Goal: Task Accomplishment & Management: Complete application form

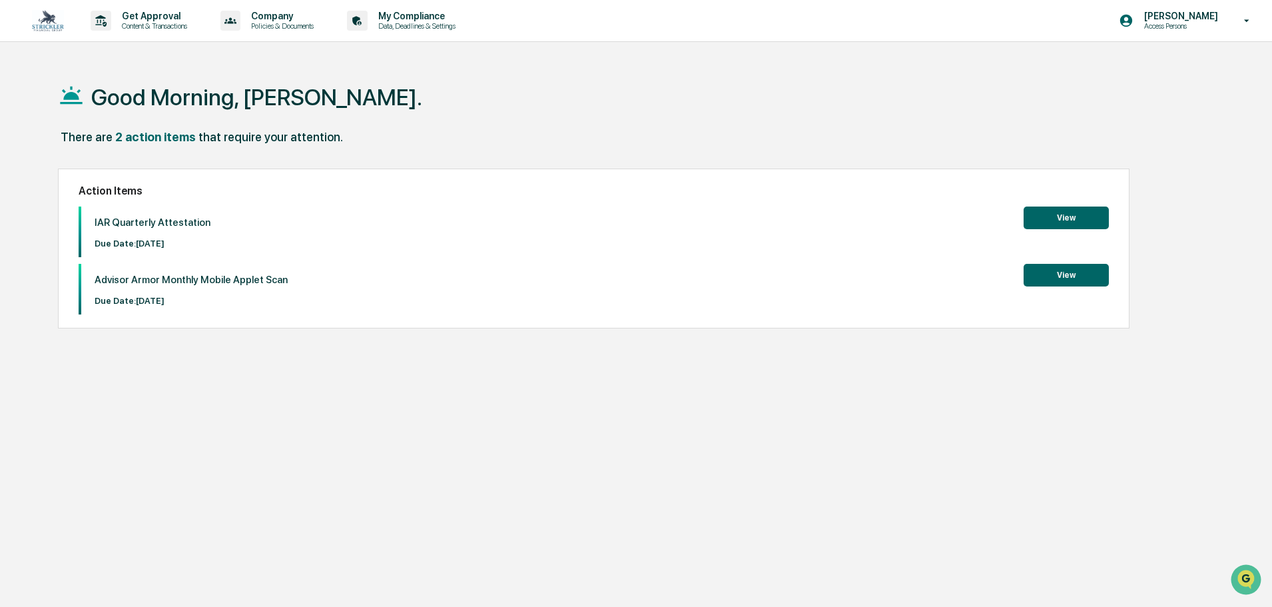
click at [1078, 212] on button "View" at bounding box center [1066, 217] width 85 height 23
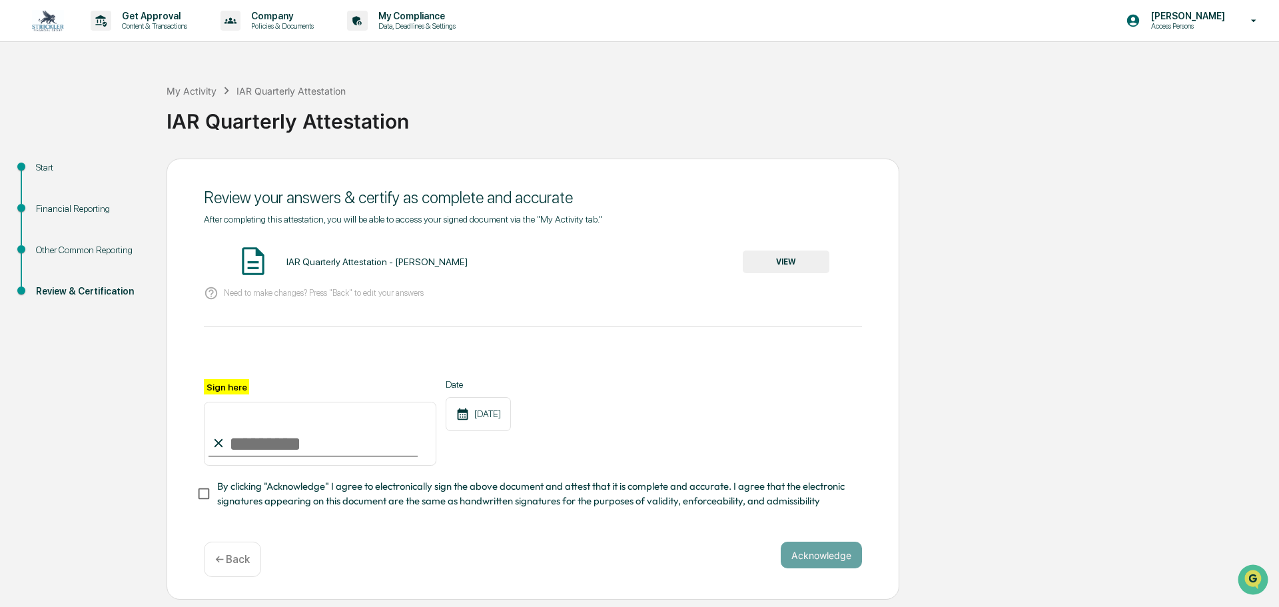
click at [256, 448] on input "Sign here" at bounding box center [320, 434] width 232 height 64
type input "**********"
click at [797, 262] on button "VIEW" at bounding box center [786, 261] width 87 height 23
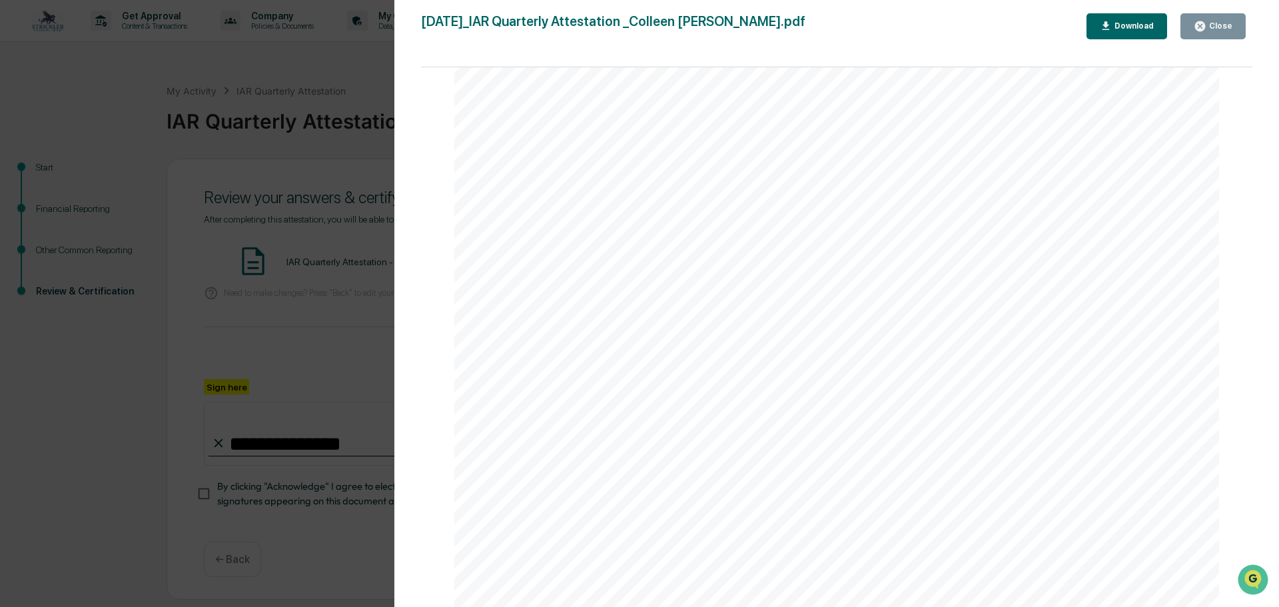
scroll to position [2822, 0]
click at [1217, 27] on div "Close" at bounding box center [1219, 25] width 26 height 9
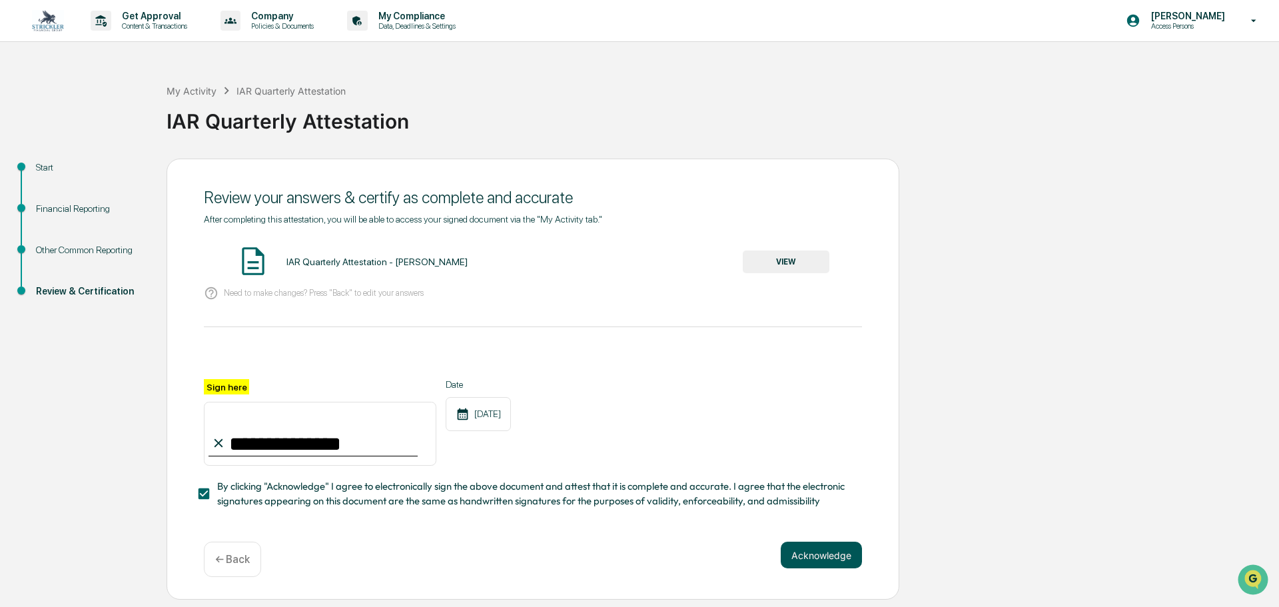
click at [827, 558] on button "Acknowledge" at bounding box center [821, 554] width 81 height 27
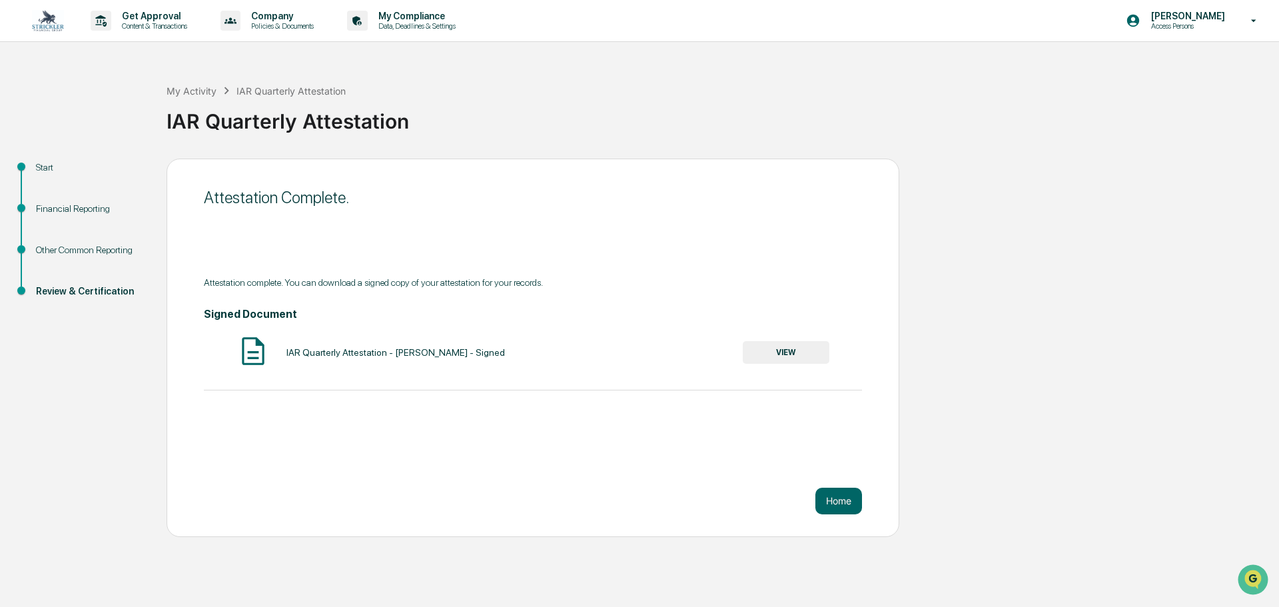
click at [799, 356] on button "VIEW" at bounding box center [786, 352] width 87 height 23
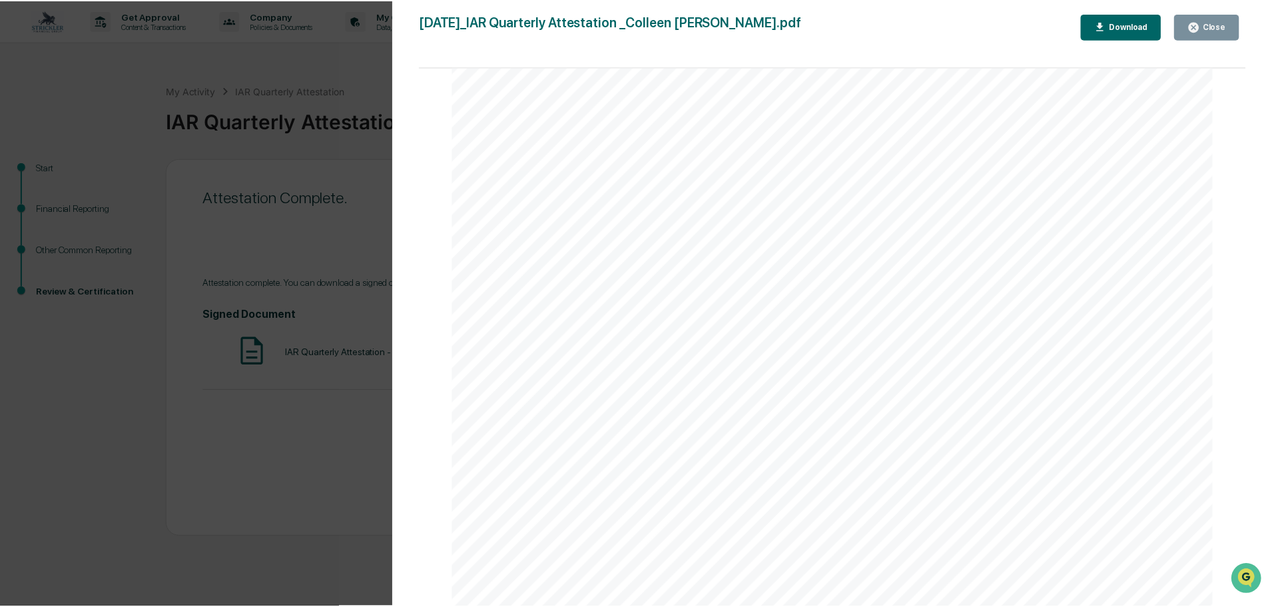
scroll to position [3255, 0]
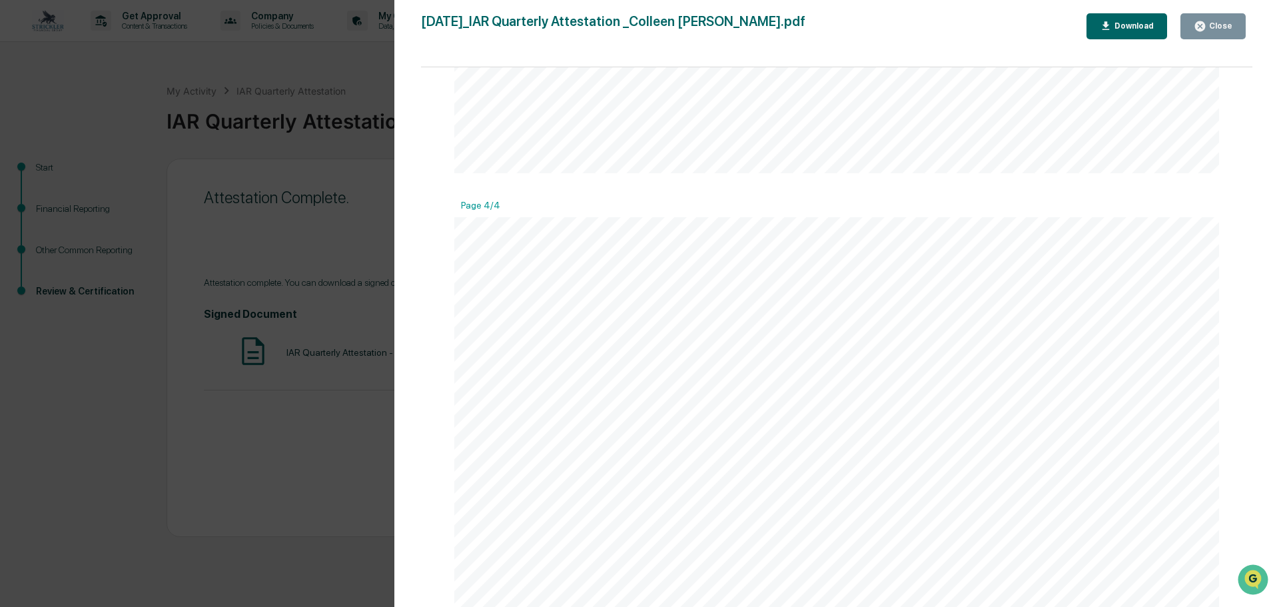
click at [1217, 21] on div "Close" at bounding box center [1219, 25] width 26 height 9
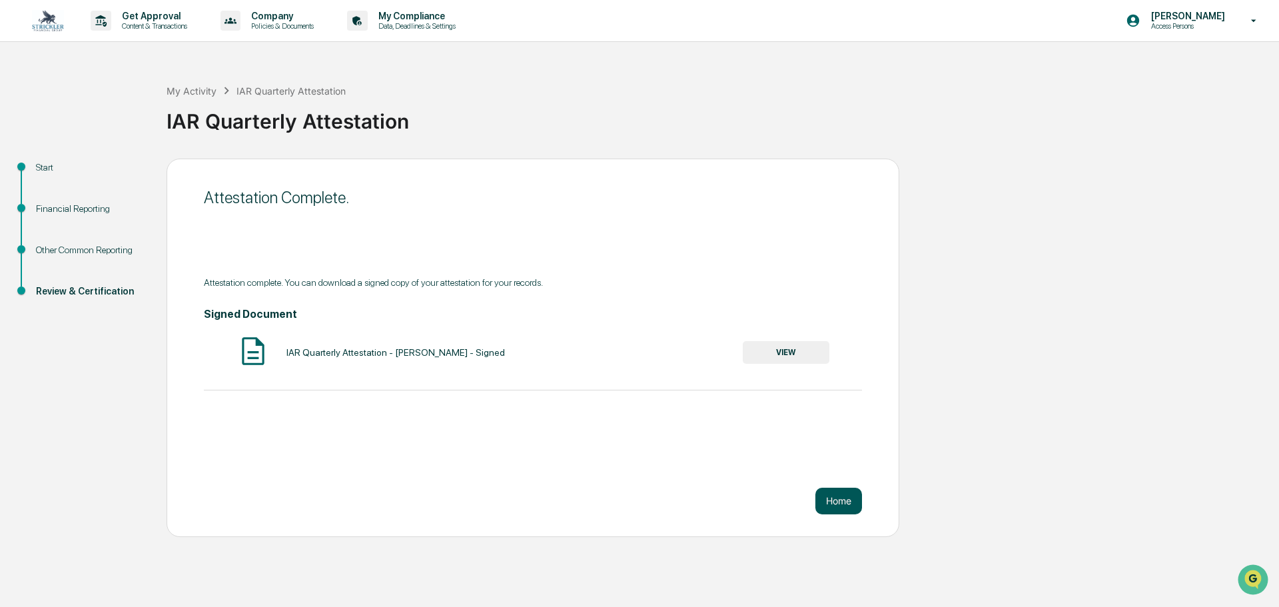
click at [844, 505] on button "Home" at bounding box center [838, 500] width 47 height 27
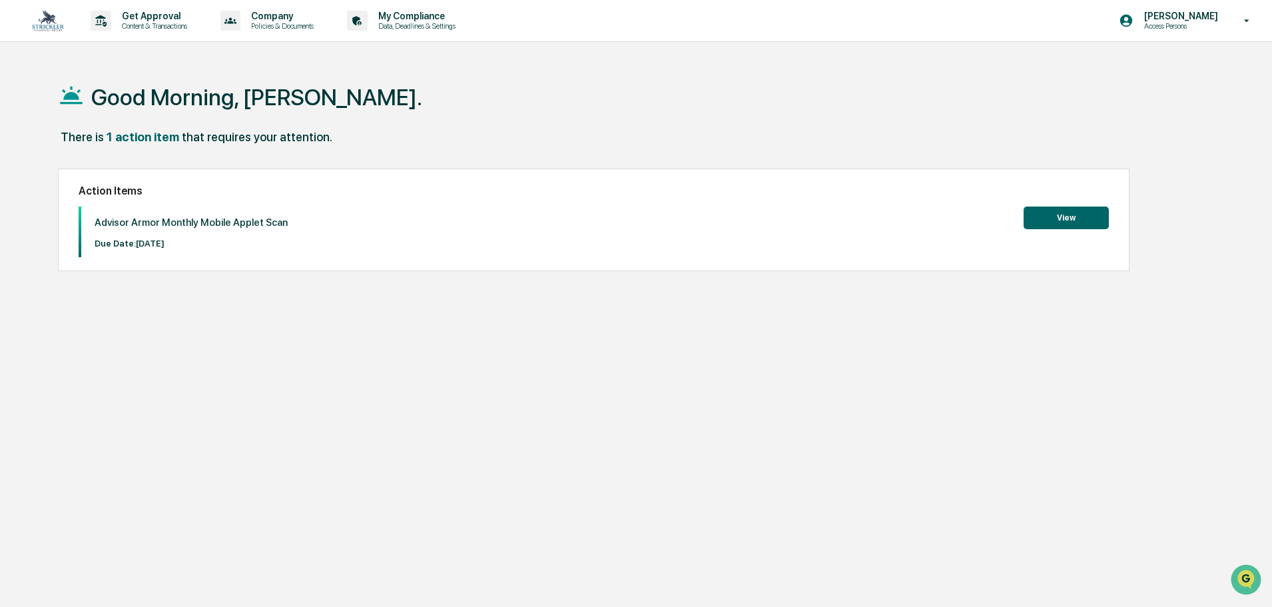
click at [1088, 219] on button "View" at bounding box center [1066, 217] width 85 height 23
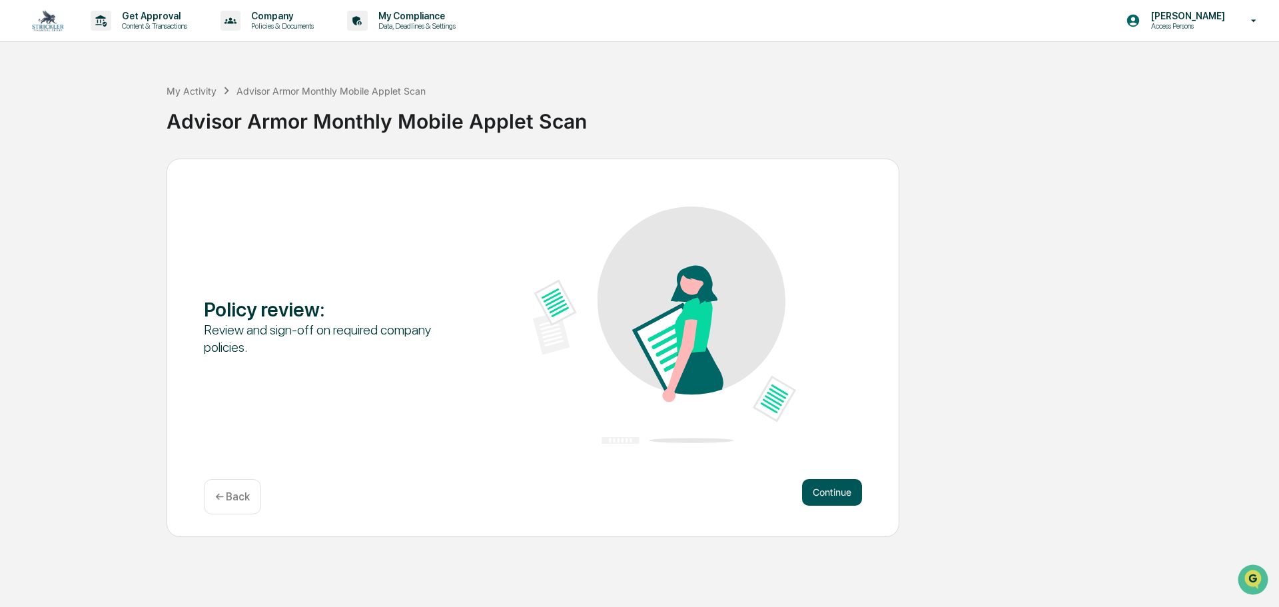
click at [846, 496] on button "Continue" at bounding box center [832, 492] width 60 height 27
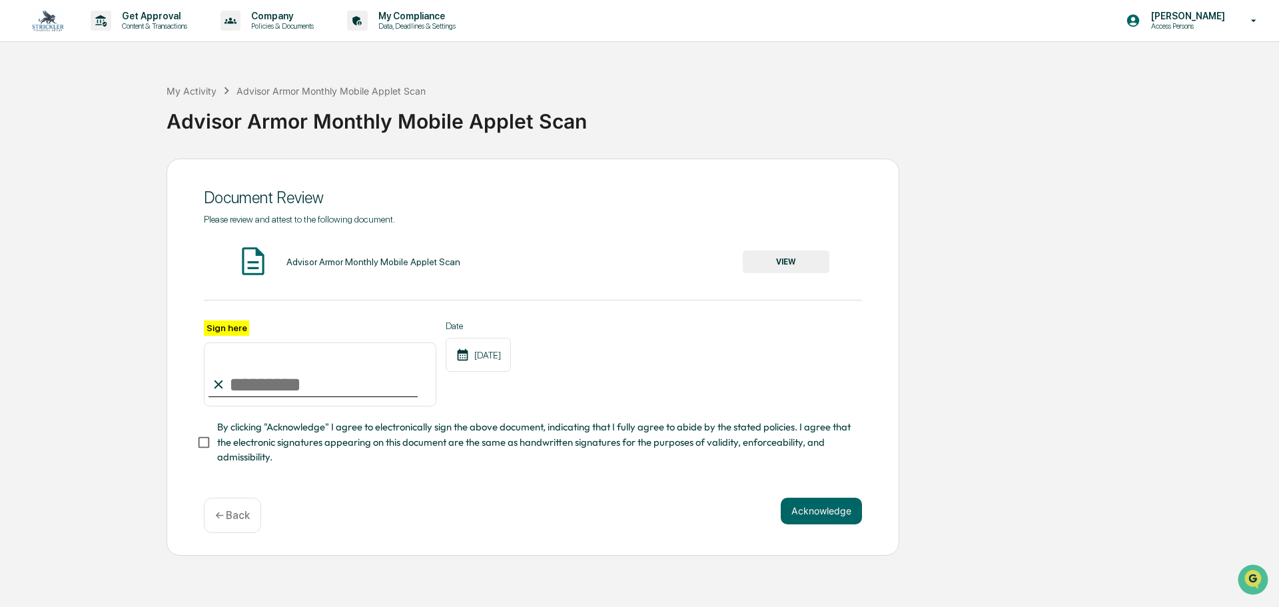
click at [310, 381] on input "Sign here" at bounding box center [320, 374] width 232 height 64
type input "**********"
click at [777, 266] on button "VIEW" at bounding box center [786, 261] width 87 height 23
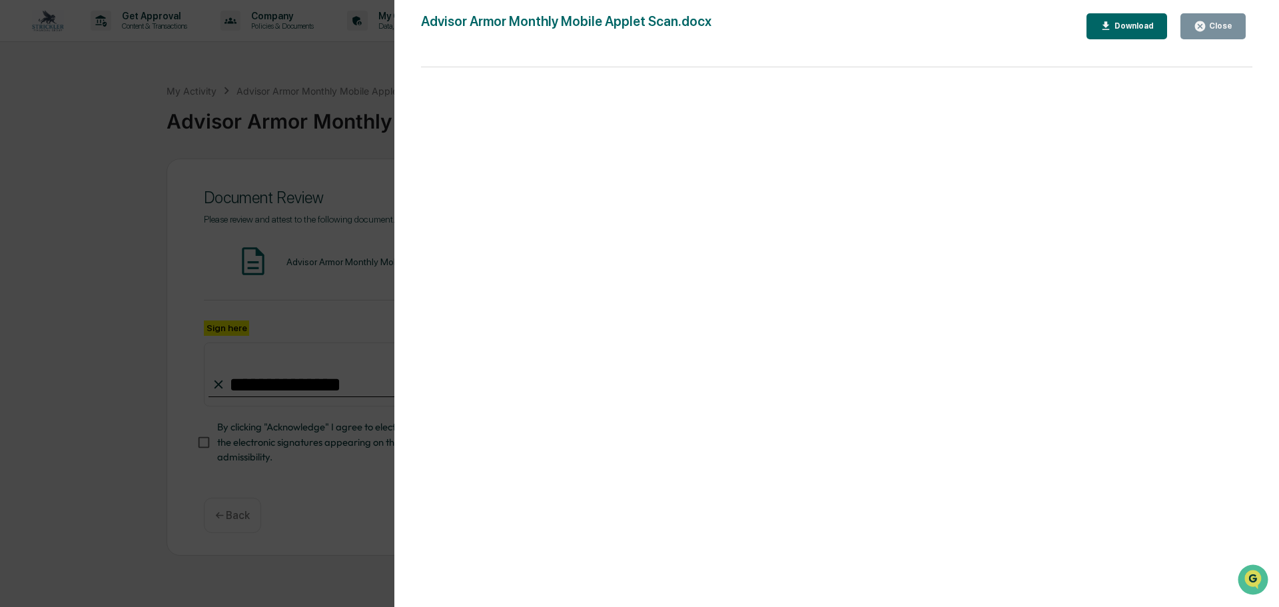
click at [1215, 26] on div "Close" at bounding box center [1219, 25] width 26 height 9
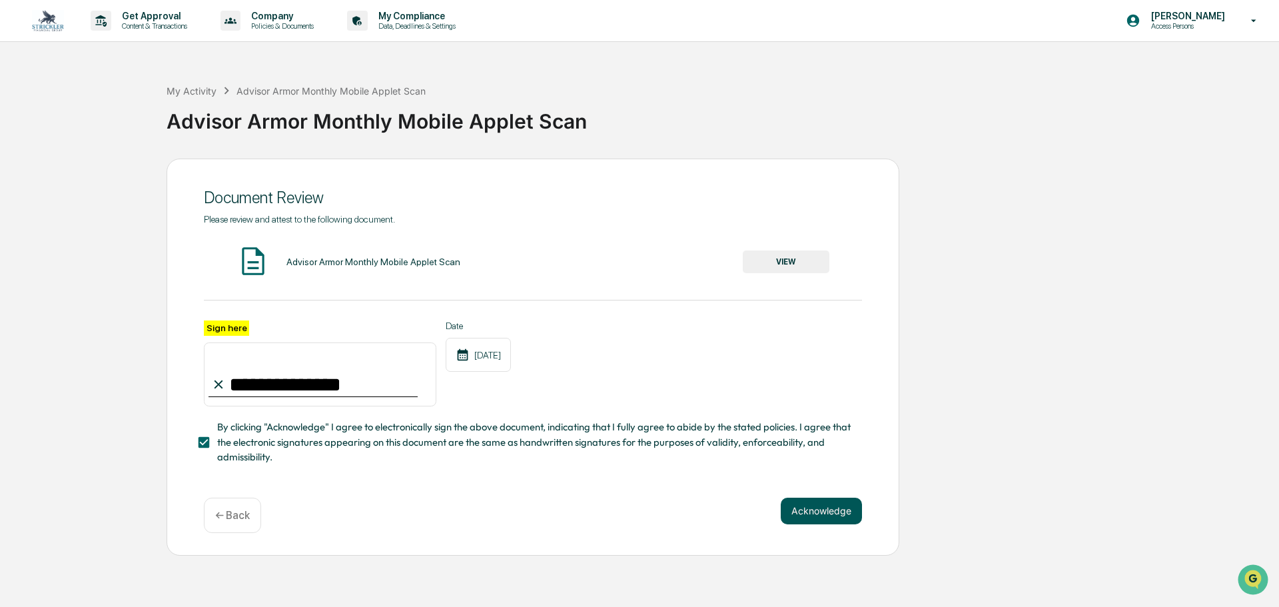
click at [806, 512] on button "Acknowledge" at bounding box center [821, 510] width 81 height 27
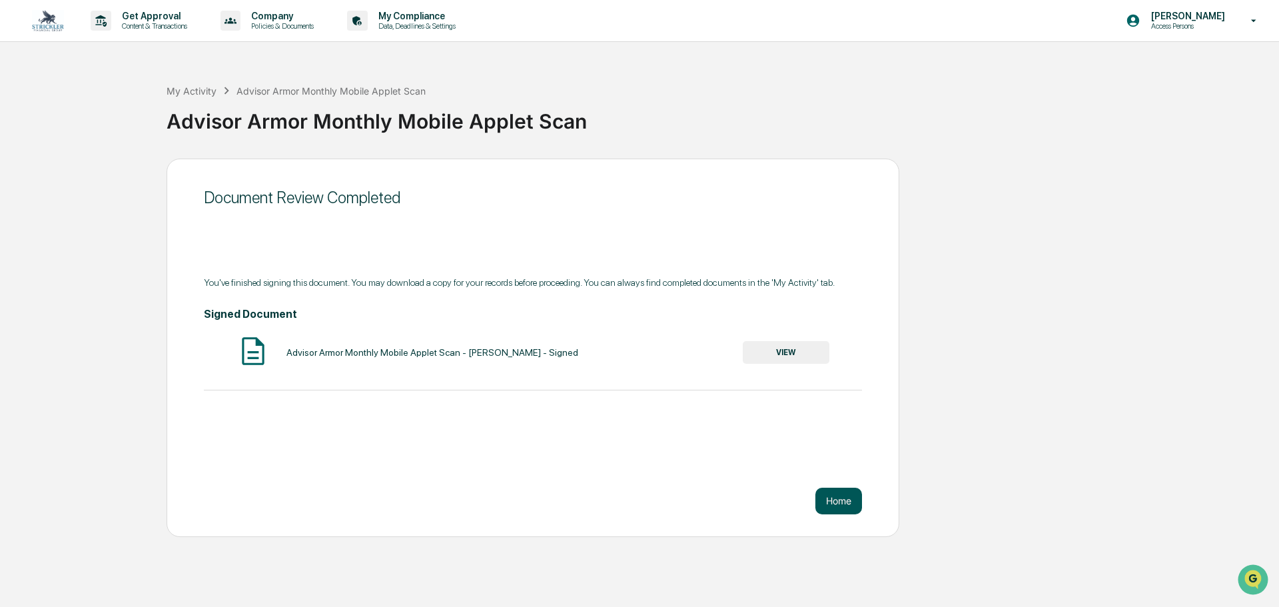
click at [843, 506] on button "Home" at bounding box center [838, 500] width 47 height 27
